Goal: Check status: Check status

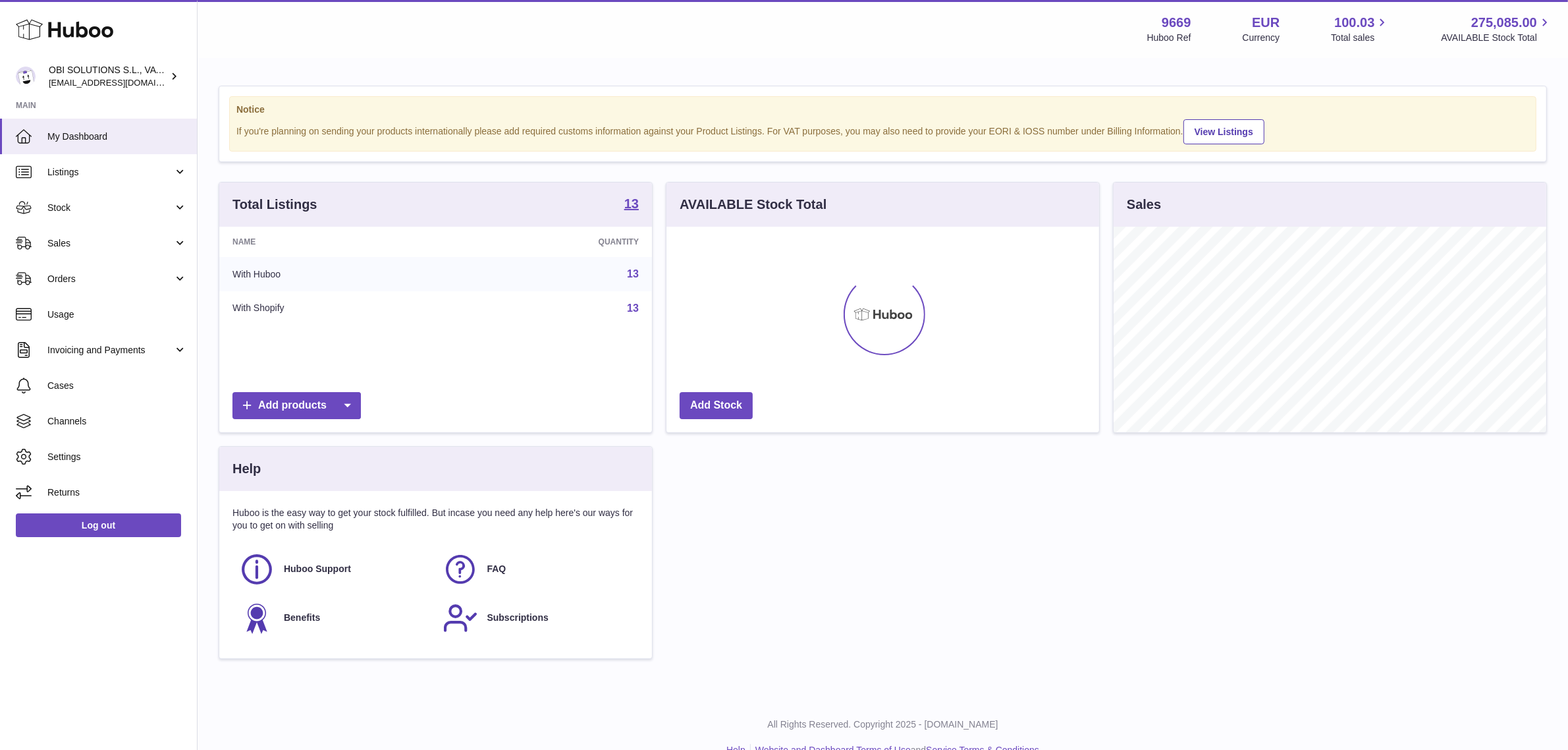
scroll to position [205, 433]
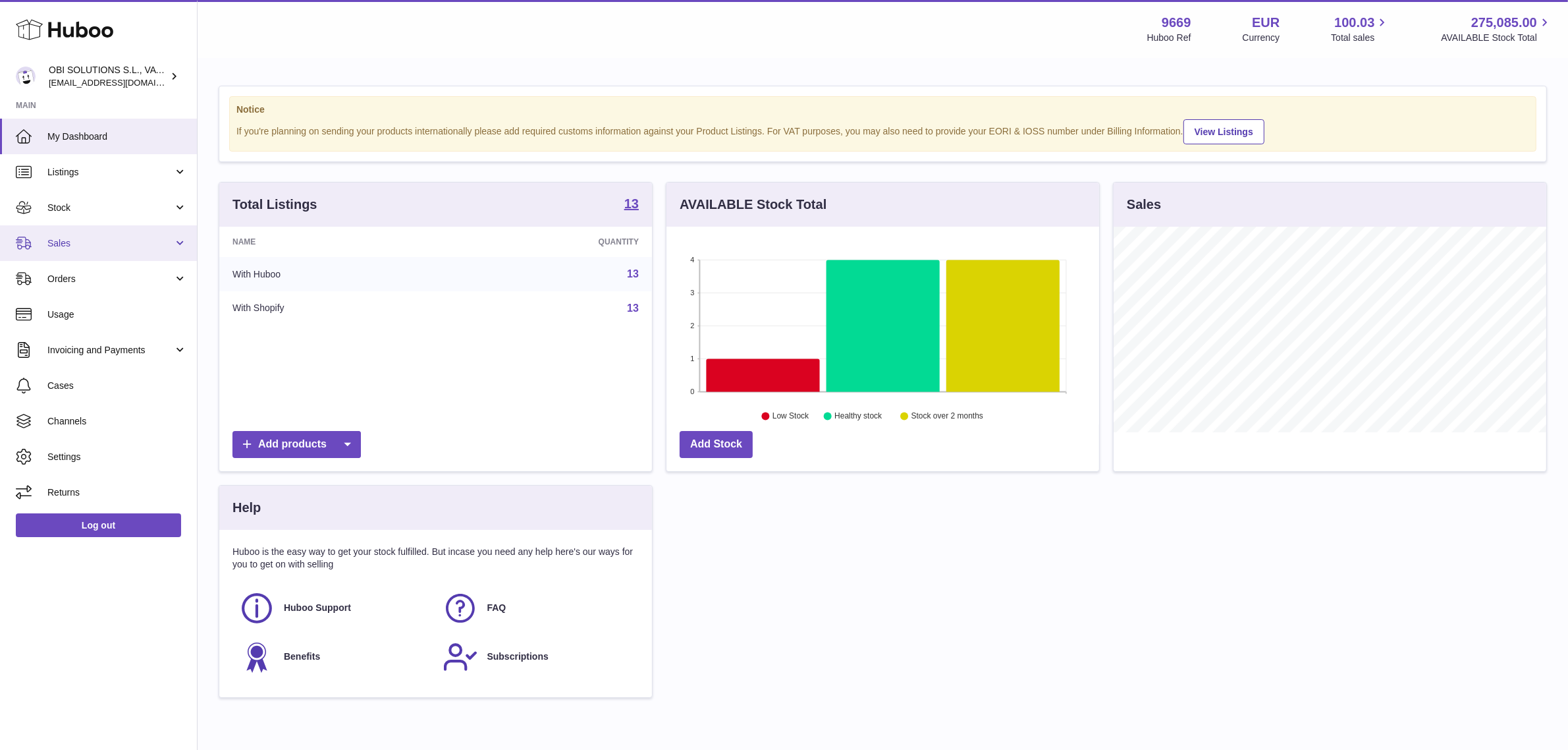
click at [99, 234] on link "Sales" at bounding box center [98, 243] width 197 height 35
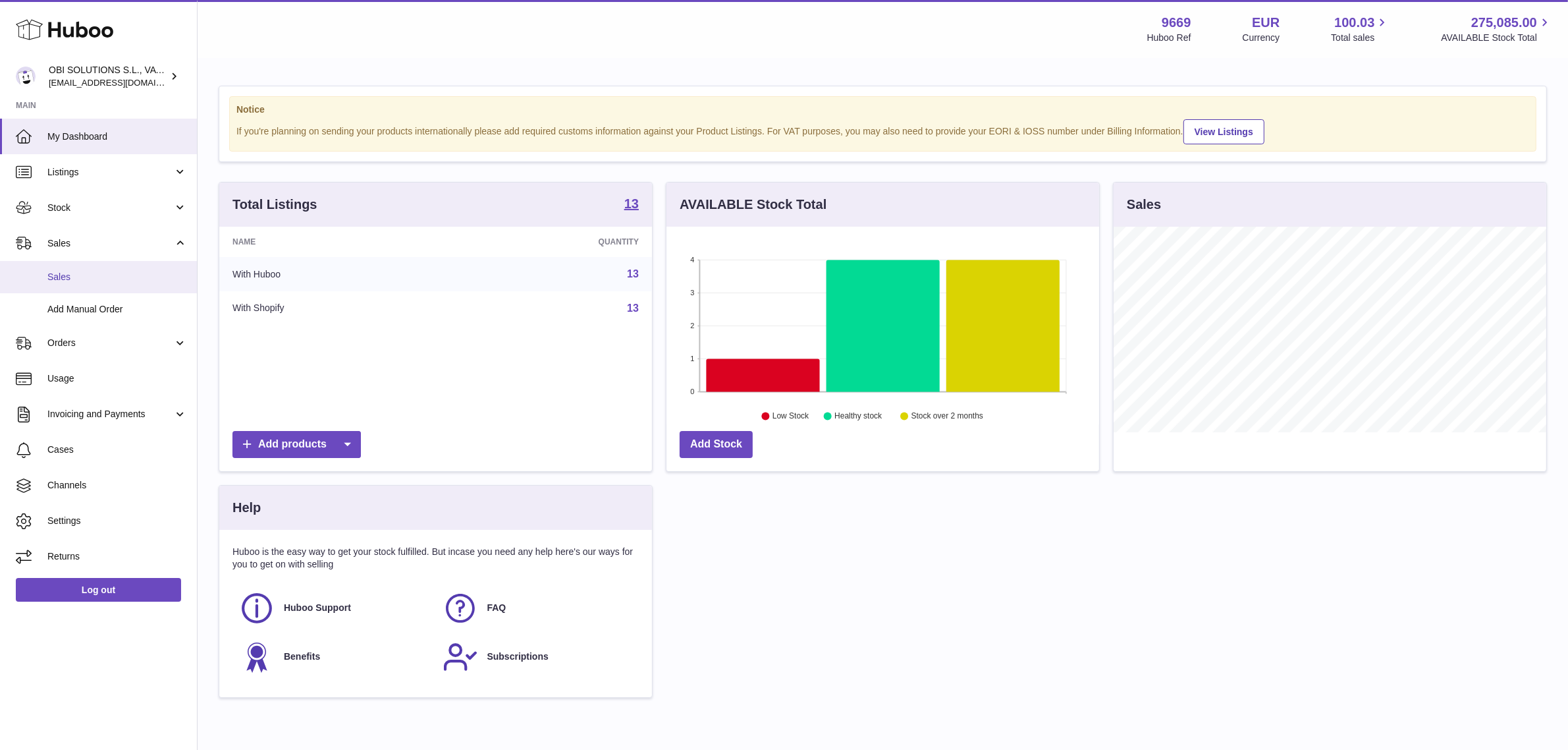
click at [91, 271] on span "Sales" at bounding box center [117, 277] width 140 height 12
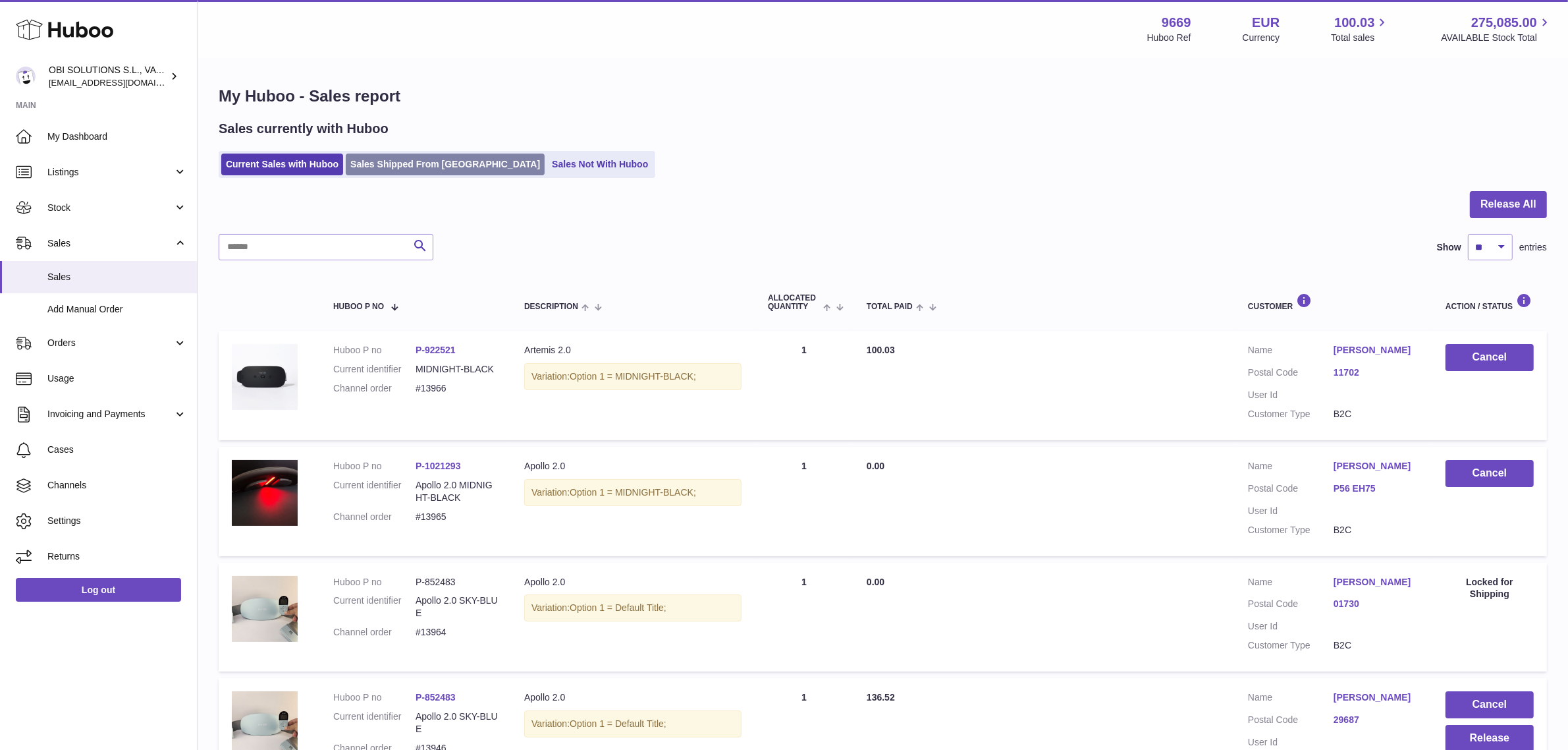
click at [413, 158] on link "Sales Shipped From [GEOGRAPHIC_DATA]" at bounding box center [445, 164] width 199 height 22
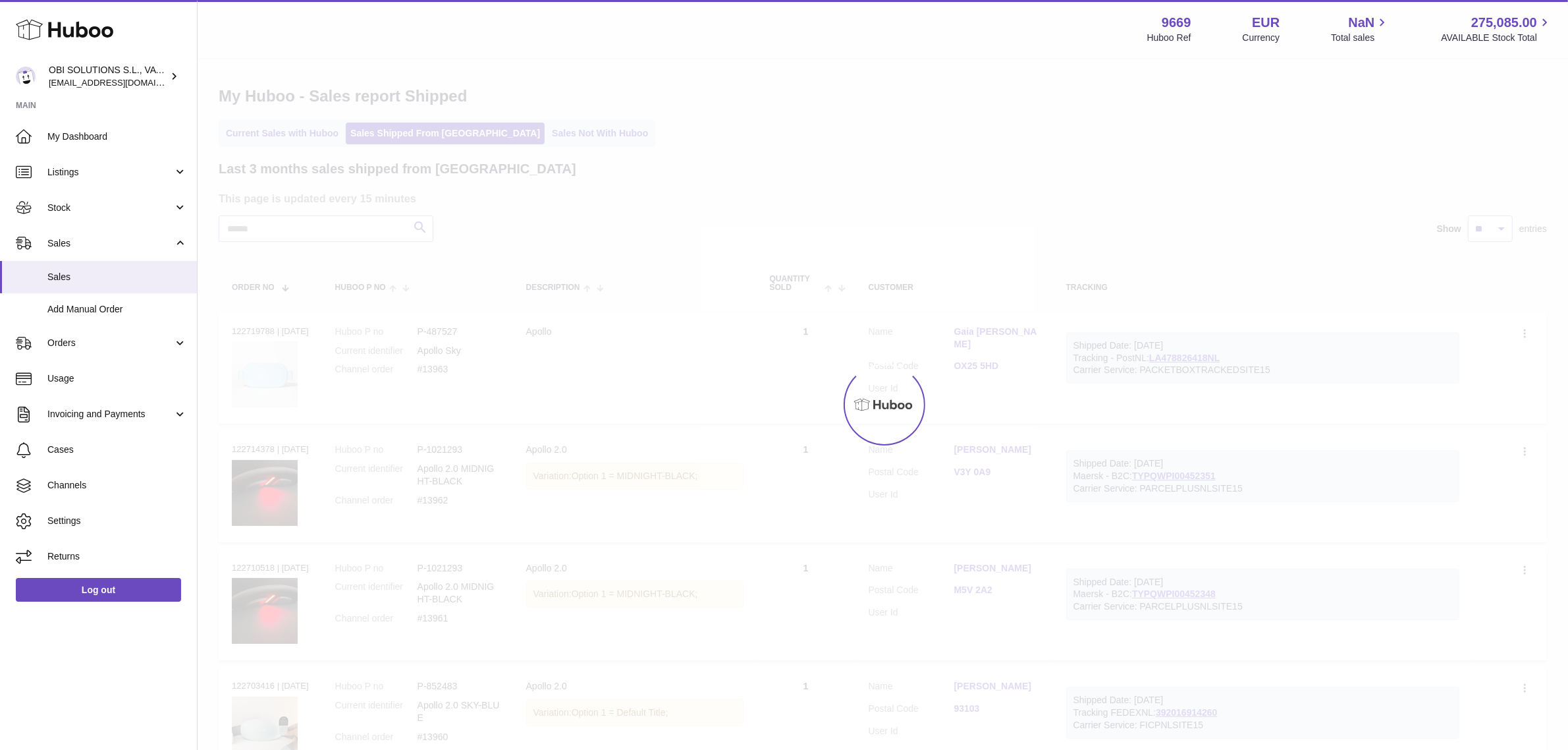
click at [307, 225] on div at bounding box center [882, 405] width 1371 height 691
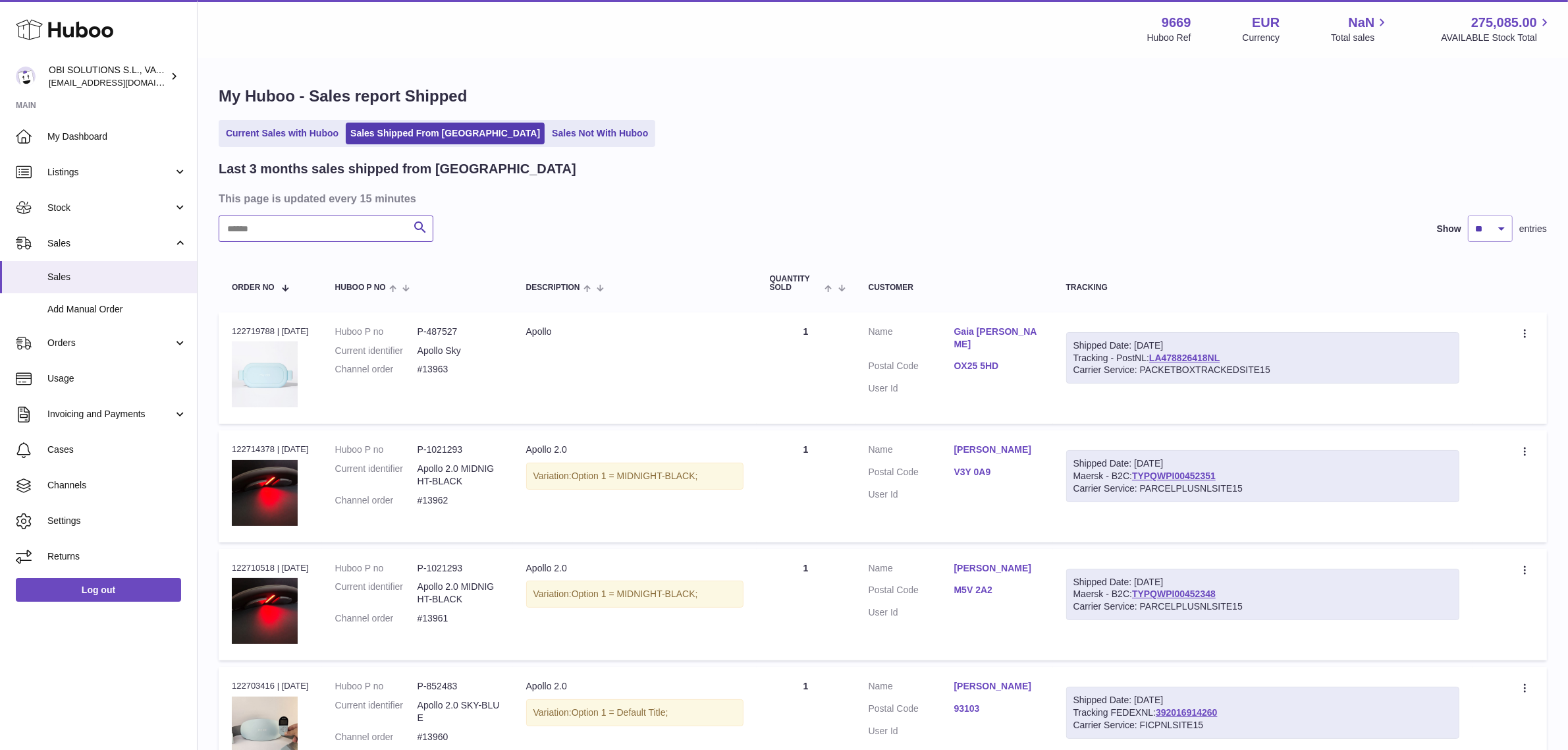
click at [294, 232] on input "text" at bounding box center [325, 228] width 214 height 27
paste input "*****"
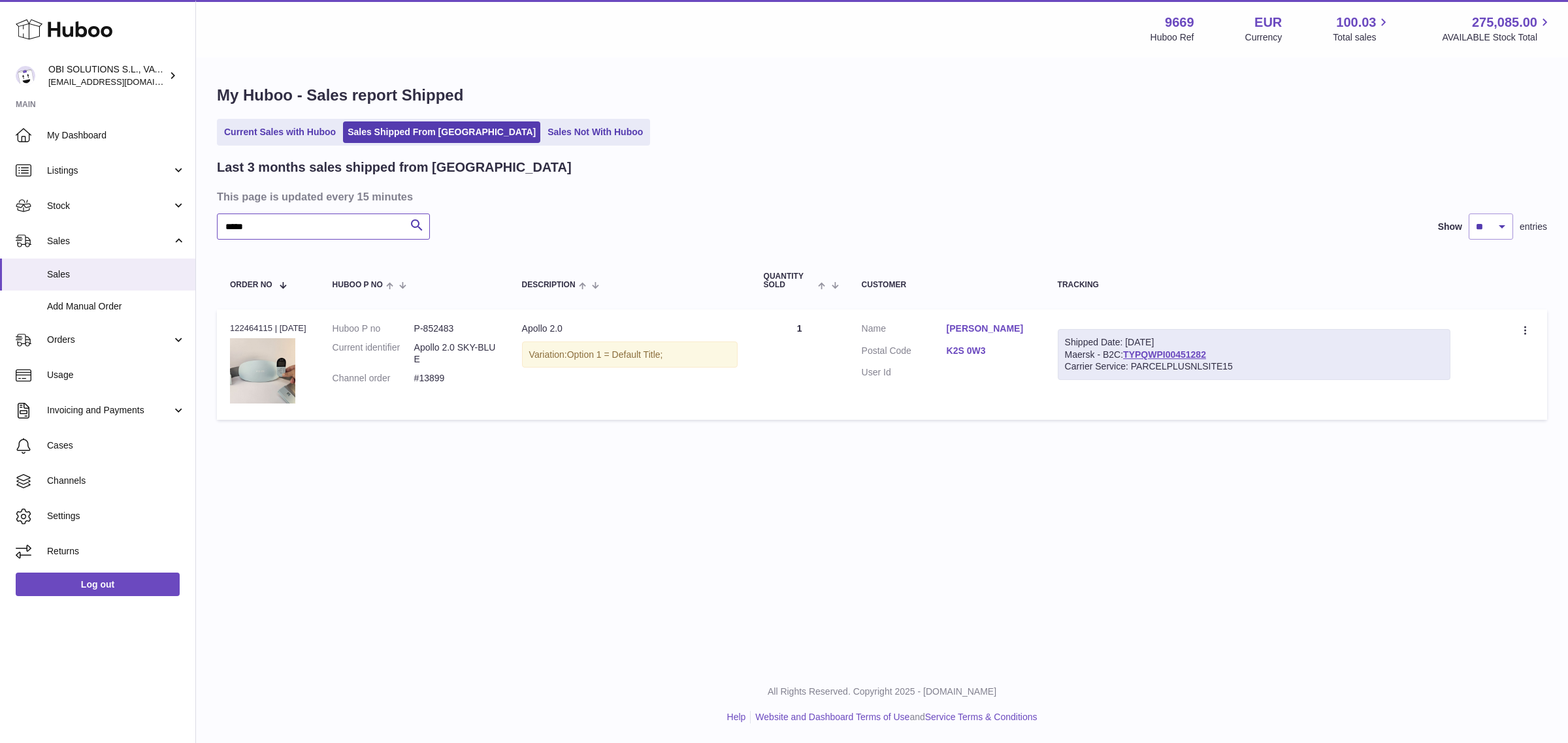
drag, startPoint x: 262, startPoint y: 229, endPoint x: 200, endPoint y: 230, distance: 62.0
click at [200, 229] on div "My Huboo - Sales report Shipped Current Sales with Huboo Sales Shipped From Hub…" at bounding box center [882, 255] width 1372 height 393
paste input "text"
type input "*****"
